Goal: Navigation & Orientation: Find specific page/section

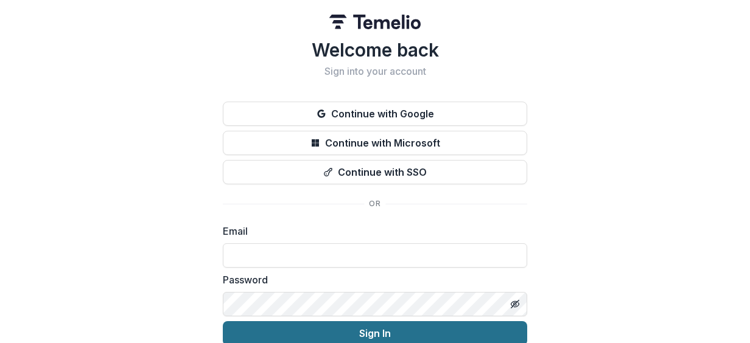
type input "**********"
click at [366, 337] on button "Sign In" at bounding box center [375, 333] width 304 height 24
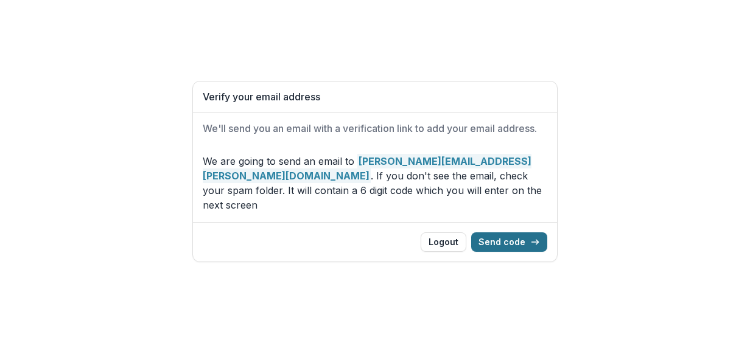
click at [526, 236] on button "Send code" at bounding box center [509, 241] width 76 height 19
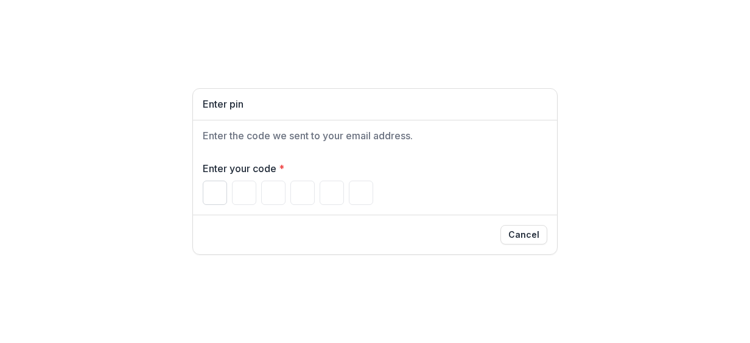
paste input "Please enter your pin code"
type input "*"
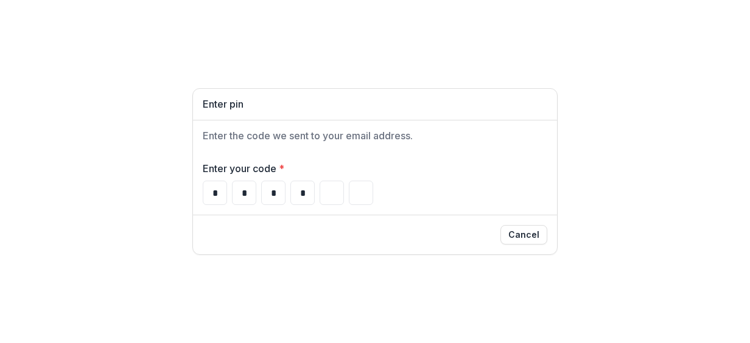
type input "*"
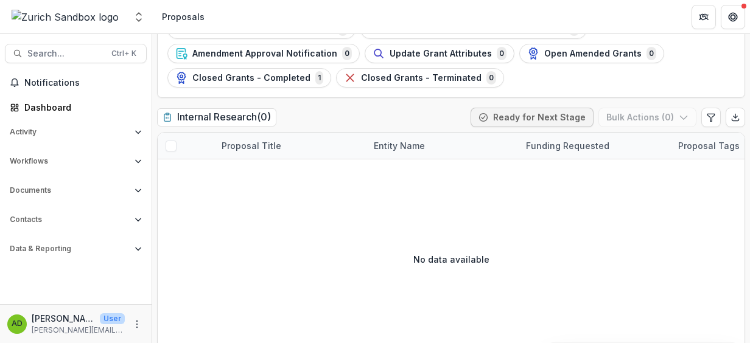
scroll to position [225, 0]
